Goal: Information Seeking & Learning: Learn about a topic

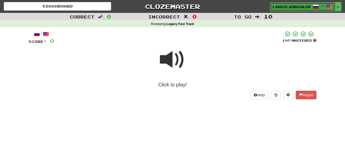
click at [286, 6] on span "lavoiejerusalem" at bounding box center [291, 7] width 37 height 5
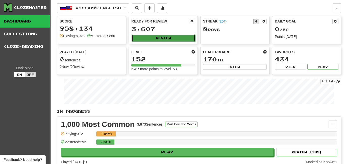
click at [166, 35] on button "Review" at bounding box center [164, 38] width 64 height 8
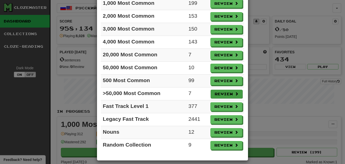
scroll to position [53, 0]
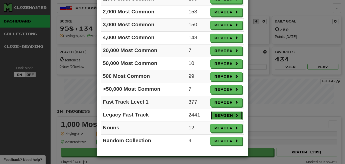
click at [227, 114] on button "Review" at bounding box center [227, 115] width 32 height 9
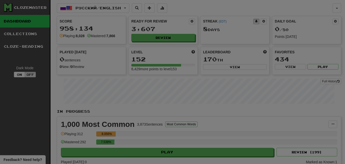
select select "**"
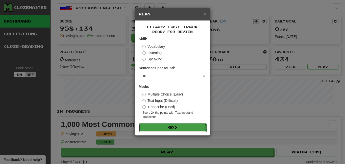
click at [187, 127] on button "Go" at bounding box center [173, 127] width 68 height 9
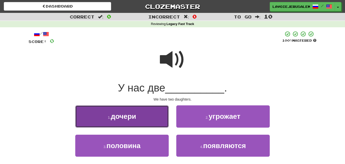
click at [156, 115] on button "1 . дочери" at bounding box center [122, 116] width 94 height 22
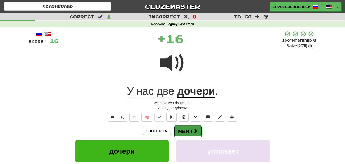
click at [188, 128] on button "Next" at bounding box center [188, 131] width 28 height 12
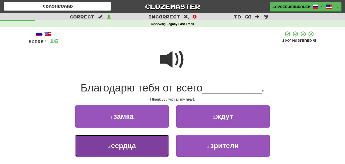
click at [150, 144] on button "3 . сердца" at bounding box center [122, 146] width 94 height 22
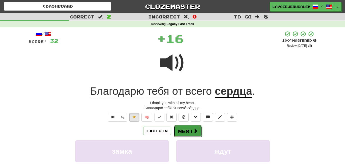
click at [186, 129] on button "Next" at bounding box center [188, 131] width 28 height 12
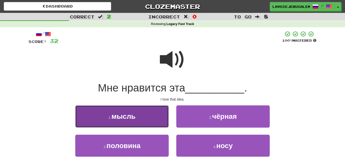
click at [163, 120] on button "1 . мысль" at bounding box center [122, 116] width 94 height 22
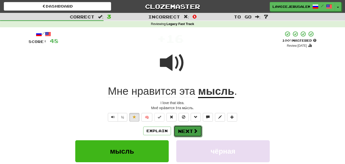
click at [189, 129] on button "Next" at bounding box center [188, 131] width 28 height 12
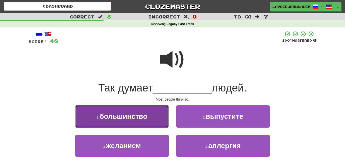
click at [162, 118] on button "1 . большинство" at bounding box center [122, 116] width 94 height 22
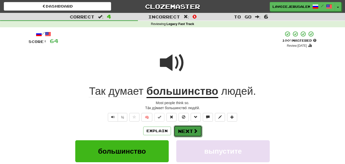
click at [183, 127] on button "Next" at bounding box center [188, 131] width 28 height 12
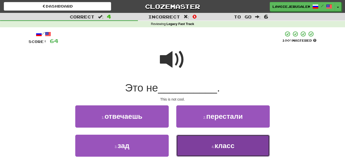
click at [195, 142] on button "4 . класс" at bounding box center [224, 146] width 94 height 22
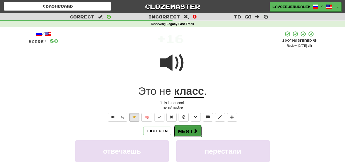
click at [191, 129] on button "Next" at bounding box center [188, 131] width 28 height 12
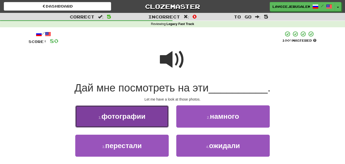
click at [162, 119] on button "1 . фотографии" at bounding box center [122, 116] width 94 height 22
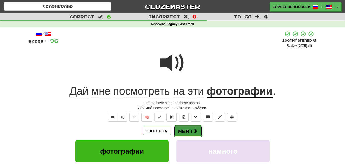
click at [184, 130] on button "Next" at bounding box center [188, 131] width 28 height 12
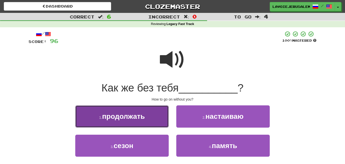
click at [162, 120] on button "1 . продолжать" at bounding box center [122, 116] width 94 height 22
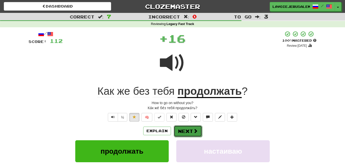
click at [178, 128] on button "Next" at bounding box center [188, 131] width 28 height 12
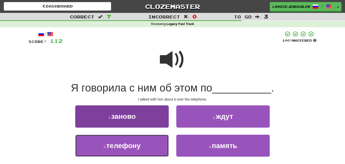
click at [154, 141] on button "3 . телефону" at bounding box center [122, 146] width 94 height 22
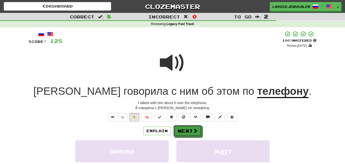
click at [193, 130] on span at bounding box center [195, 130] width 5 height 5
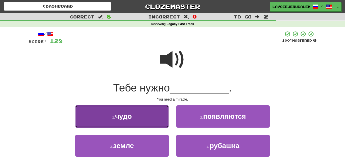
click at [161, 113] on button "1 . чудо" at bounding box center [122, 116] width 94 height 22
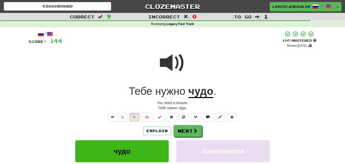
click at [205, 90] on u "чудо" at bounding box center [201, 91] width 25 height 13
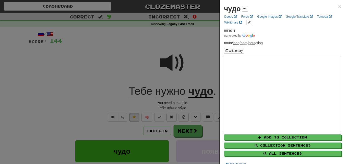
click at [203, 43] on div at bounding box center [172, 82] width 345 height 164
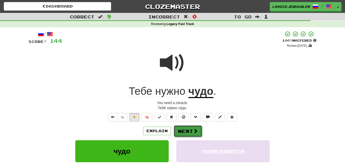
click at [187, 127] on button "Next" at bounding box center [188, 131] width 28 height 12
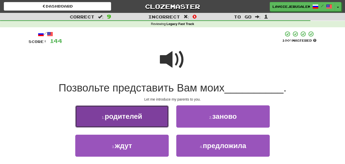
click at [162, 115] on button "1 . родителей" at bounding box center [122, 116] width 94 height 22
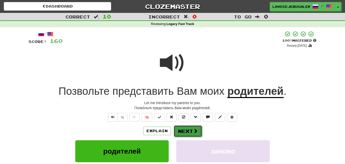
click at [189, 127] on button "Next" at bounding box center [188, 131] width 28 height 12
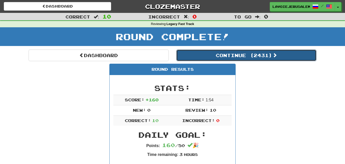
click at [238, 52] on button "Continue ( 2431 )" at bounding box center [247, 56] width 140 height 12
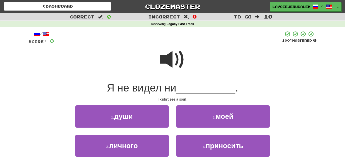
click at [162, 59] on span at bounding box center [172, 59] width 25 height 25
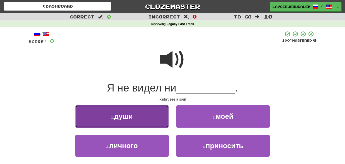
click at [154, 121] on button "1 . души" at bounding box center [122, 116] width 94 height 22
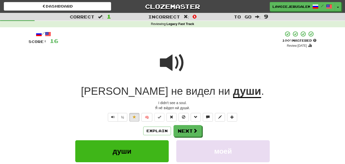
click at [233, 90] on u "души" at bounding box center [247, 91] width 28 height 13
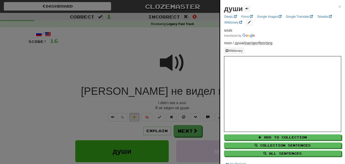
click at [217, 54] on div at bounding box center [172, 82] width 345 height 164
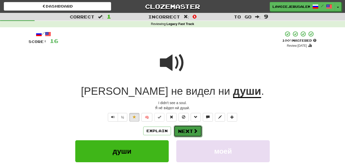
click at [189, 129] on button "Next" at bounding box center [188, 131] width 28 height 12
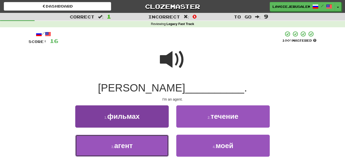
click at [157, 140] on button "3 . агент" at bounding box center [122, 146] width 94 height 22
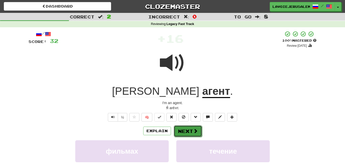
click at [181, 127] on button "Next" at bounding box center [188, 131] width 28 height 12
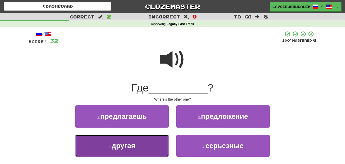
click at [163, 145] on button "3 . другая" at bounding box center [122, 146] width 94 height 22
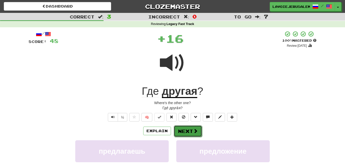
click at [181, 131] on button "Next" at bounding box center [188, 131] width 28 height 12
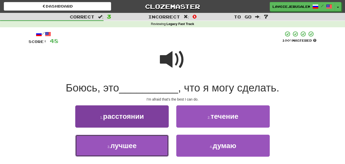
click at [152, 146] on button "3 . лучшее" at bounding box center [122, 146] width 94 height 22
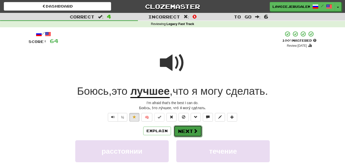
click at [186, 126] on button "Next" at bounding box center [188, 131] width 28 height 12
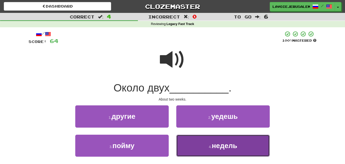
click at [188, 143] on button "4 . недель" at bounding box center [224, 146] width 94 height 22
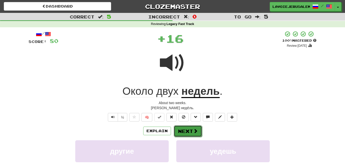
click at [186, 131] on button "Next" at bounding box center [188, 131] width 28 height 12
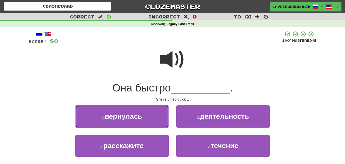
click at [138, 121] on button "1 . вернулась" at bounding box center [122, 116] width 94 height 22
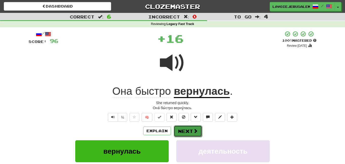
click at [186, 131] on button "Next" at bounding box center [188, 131] width 28 height 12
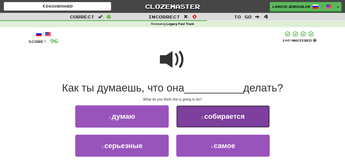
click at [184, 124] on button "2 . собирается" at bounding box center [224, 116] width 94 height 22
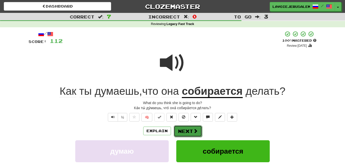
click at [184, 127] on button "Next" at bounding box center [188, 131] width 28 height 12
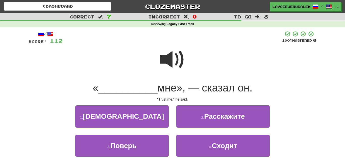
click at [168, 60] on span at bounding box center [172, 59] width 25 height 25
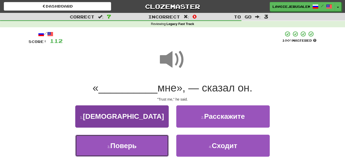
click at [150, 144] on button "3 . Поверь" at bounding box center [122, 146] width 94 height 22
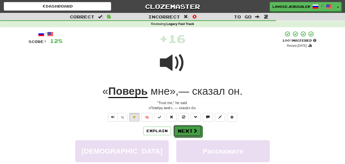
click at [183, 129] on button "Next" at bounding box center [188, 131] width 28 height 12
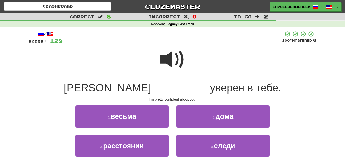
click at [177, 57] on span at bounding box center [172, 59] width 25 height 25
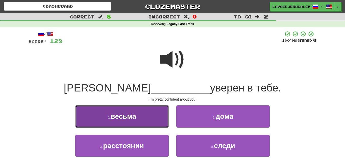
drag, startPoint x: 146, startPoint y: 115, endPoint x: 146, endPoint y: 118, distance: 2.6
click at [146, 118] on button "1 . весьма" at bounding box center [122, 116] width 94 height 22
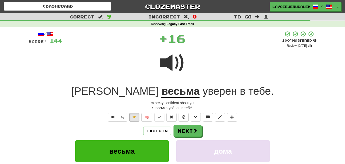
click at [162, 93] on u "весьма" at bounding box center [181, 91] width 38 height 13
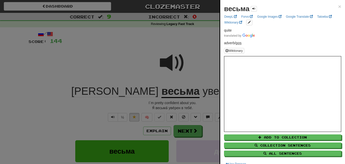
click at [122, 67] on div at bounding box center [172, 82] width 345 height 164
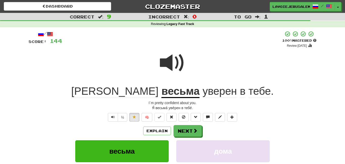
click at [203, 90] on span "уверен" at bounding box center [220, 91] width 34 height 12
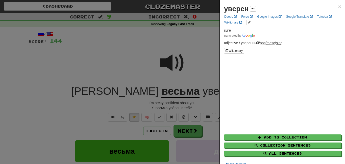
click at [112, 55] on div at bounding box center [172, 82] width 345 height 164
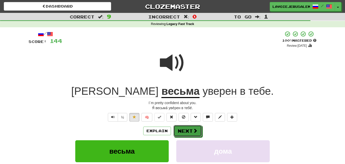
click at [186, 130] on button "Next" at bounding box center [188, 131] width 28 height 12
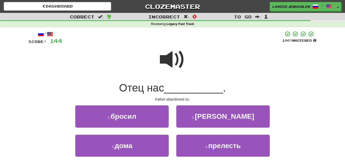
click at [160, 61] on span at bounding box center [172, 59] width 25 height 25
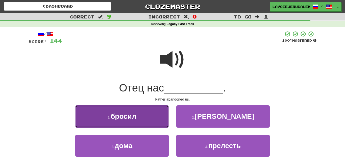
click at [134, 118] on span "бросил" at bounding box center [124, 117] width 26 height 8
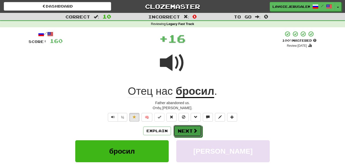
click at [184, 128] on button "Next" at bounding box center [188, 131] width 28 height 12
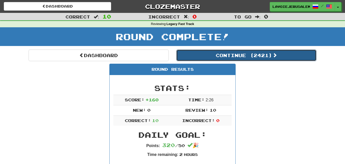
click at [225, 54] on button "Continue ( 2421 )" at bounding box center [247, 56] width 140 height 12
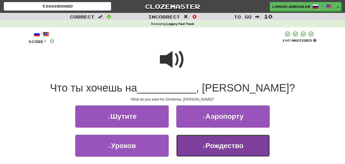
click at [203, 147] on small "4 ." at bounding box center [204, 147] width 3 height 4
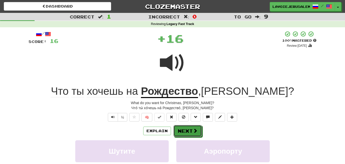
click at [194, 130] on span at bounding box center [195, 130] width 5 height 5
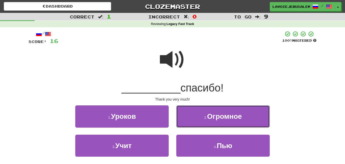
click at [202, 113] on button "2 . Огромное" at bounding box center [224, 116] width 94 height 22
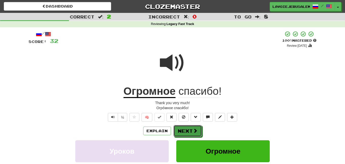
click at [194, 127] on button "Next" at bounding box center [188, 131] width 28 height 12
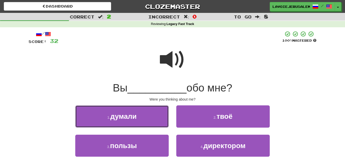
click at [157, 121] on button "1 . думали" at bounding box center [122, 116] width 94 height 22
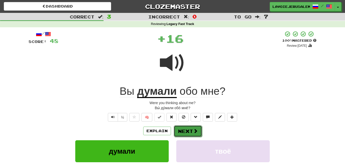
click at [181, 126] on button "Next" at bounding box center [188, 131] width 28 height 12
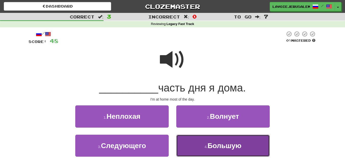
click at [184, 143] on button "4 . Большую" at bounding box center [224, 146] width 94 height 22
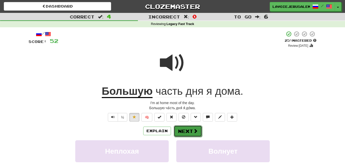
click at [182, 127] on button "Next" at bounding box center [188, 131] width 28 height 12
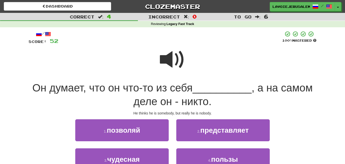
click at [171, 59] on span at bounding box center [172, 59] width 25 height 25
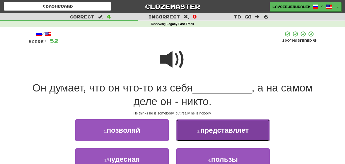
click at [190, 130] on button "2 . представляет" at bounding box center [224, 130] width 94 height 22
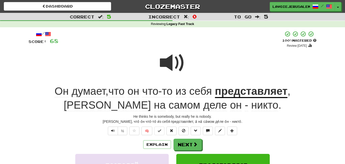
click at [233, 91] on u "представляет" at bounding box center [251, 91] width 73 height 13
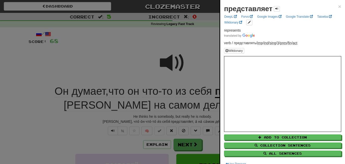
click at [213, 73] on div at bounding box center [172, 82] width 345 height 164
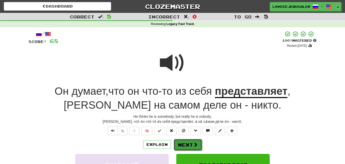
click at [185, 142] on button "Next" at bounding box center [188, 145] width 28 height 12
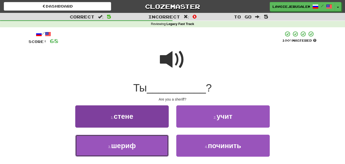
click at [159, 142] on button "3 . шериф" at bounding box center [122, 146] width 94 height 22
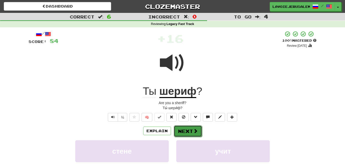
click at [189, 127] on button "Next" at bounding box center [188, 131] width 28 height 12
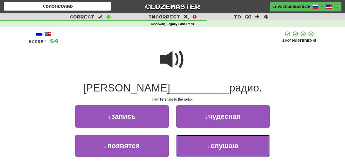
click at [185, 141] on button "4 . слушаю" at bounding box center [224, 146] width 94 height 22
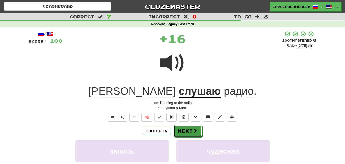
click at [187, 129] on button "Next" at bounding box center [188, 131] width 28 height 12
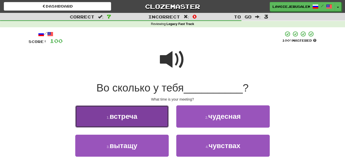
click at [159, 117] on button "1 . встреча" at bounding box center [122, 116] width 94 height 22
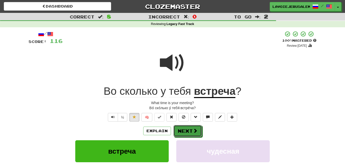
click at [186, 126] on button "Next" at bounding box center [188, 131] width 28 height 12
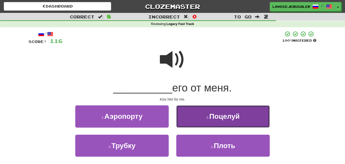
click at [211, 116] on span "Поцелуй" at bounding box center [225, 117] width 30 height 8
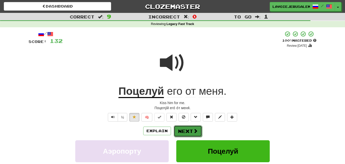
click at [193, 126] on button "Next" at bounding box center [188, 131] width 28 height 12
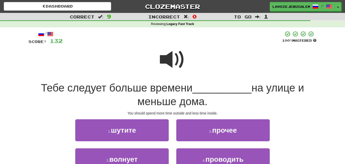
click at [164, 58] on span at bounding box center [172, 59] width 25 height 25
click at [161, 60] on span at bounding box center [172, 59] width 25 height 25
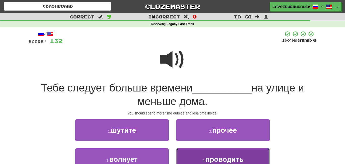
click at [194, 156] on button "4 . проводить" at bounding box center [224, 159] width 94 height 22
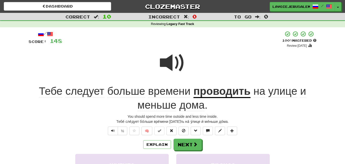
click at [210, 90] on u "проводить" at bounding box center [222, 91] width 57 height 13
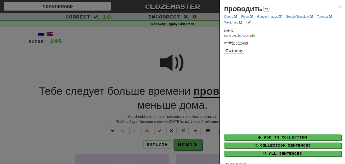
click at [201, 67] on div at bounding box center [172, 82] width 345 height 164
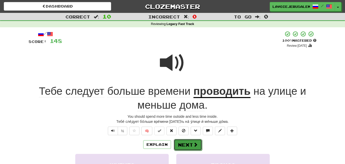
click at [190, 141] on button "Next" at bounding box center [188, 145] width 28 height 12
